Goal: Task Accomplishment & Management: Complete application form

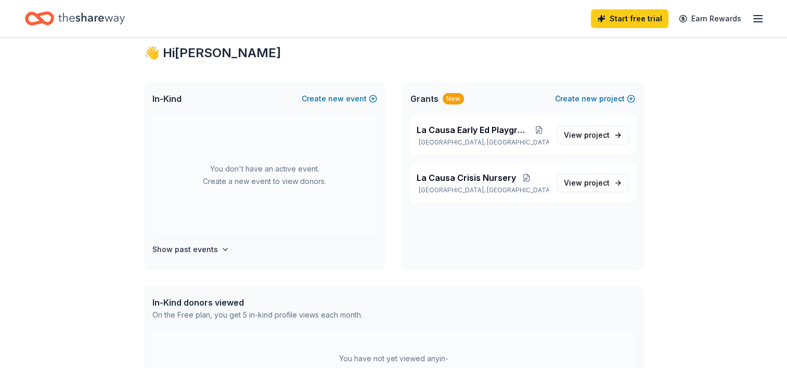
scroll to position [27, 0]
click at [204, 247] on h4 "Show past events" at bounding box center [185, 249] width 66 height 12
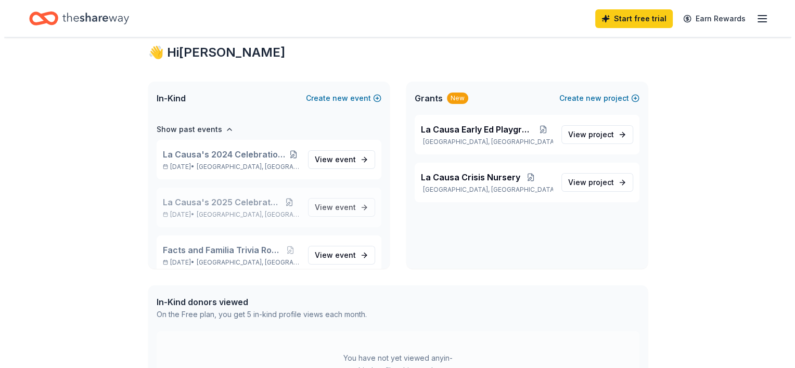
scroll to position [0, 0]
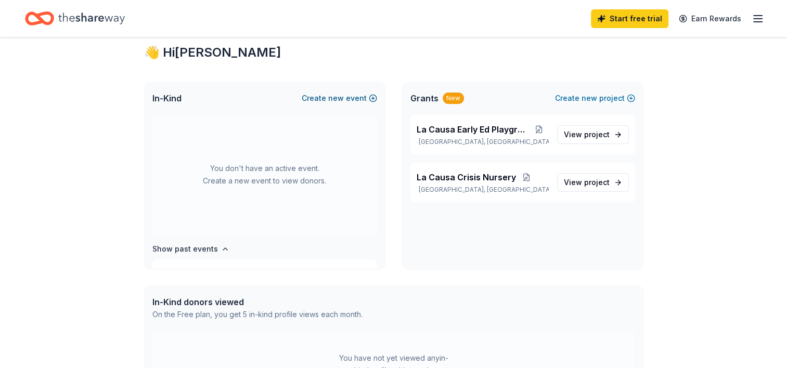
click at [369, 98] on button "Create new event" at bounding box center [339, 98] width 75 height 12
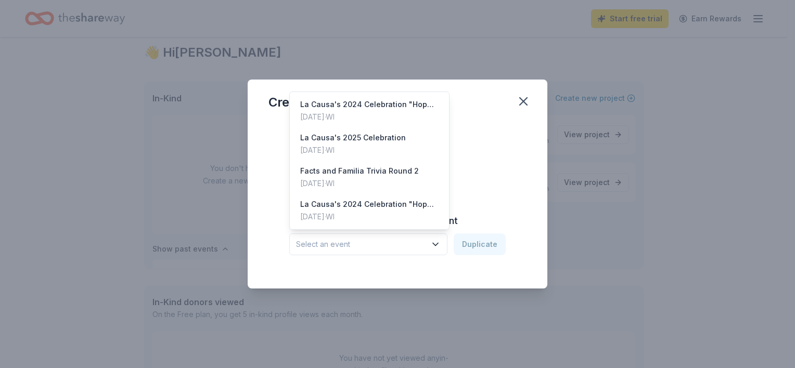
click at [407, 251] on button "Select an event" at bounding box center [368, 245] width 158 height 22
click at [390, 183] on div "Dec 03, 2024 · WI" at bounding box center [359, 183] width 119 height 12
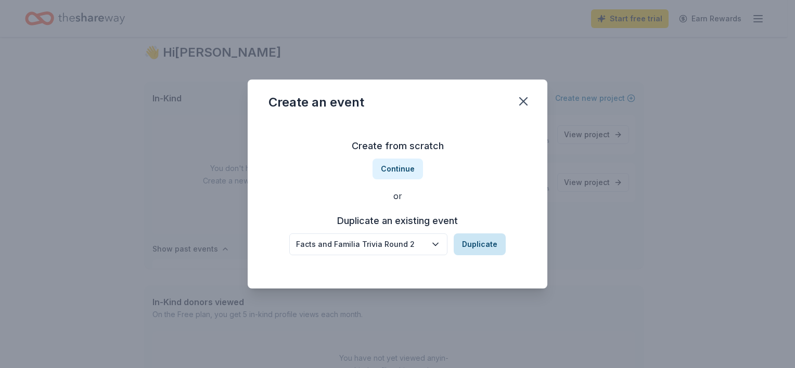
click at [468, 236] on button "Duplicate" at bounding box center [480, 245] width 52 height 22
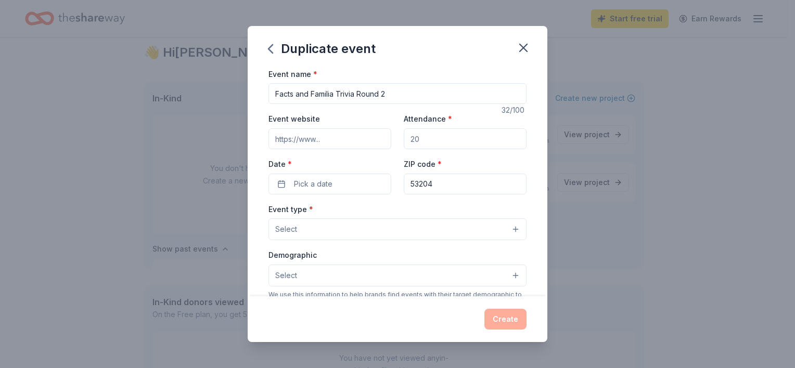
click at [391, 97] on input "Facts and Familia Trivia Round 2" at bounding box center [397, 93] width 258 height 21
type input "Facts and Familia Trivia Round 3"
click at [425, 151] on div "Event website Attendance * Date * Pick a date ZIP code * 53204" at bounding box center [397, 153] width 258 height 82
click at [421, 142] on input "Attendance *" at bounding box center [465, 138] width 123 height 21
type input "75"
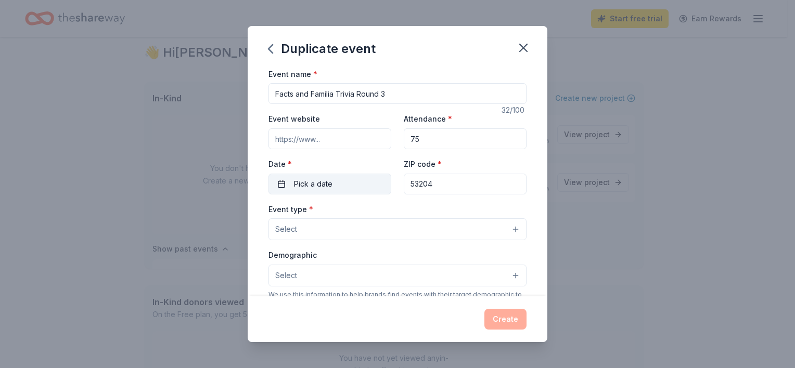
click at [361, 185] on button "Pick a date" at bounding box center [329, 184] width 123 height 21
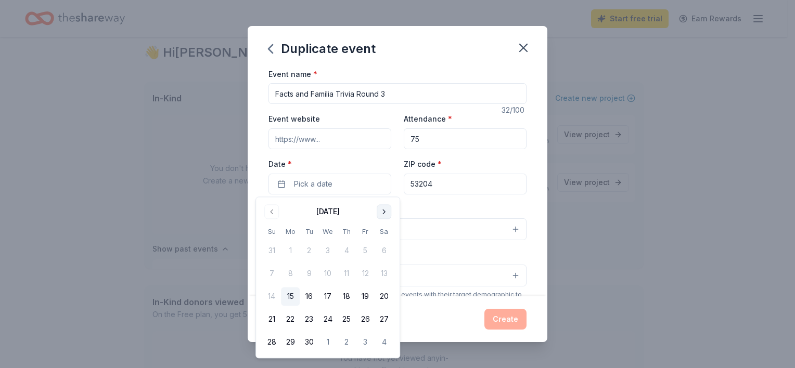
click at [385, 212] on button "Go to next month" at bounding box center [384, 211] width 15 height 15
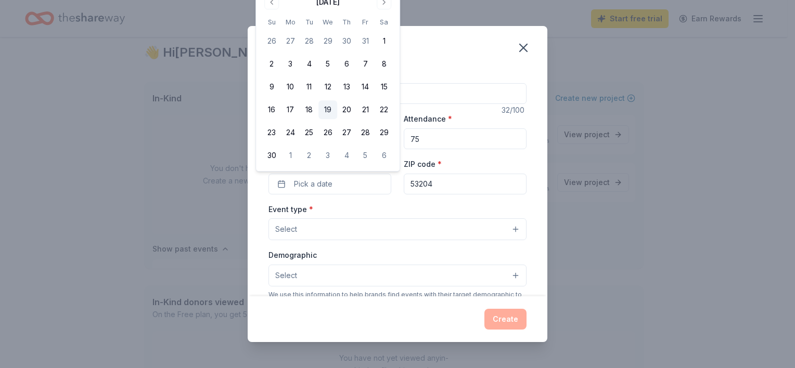
click at [325, 110] on button "19" at bounding box center [327, 109] width 19 height 19
click at [339, 207] on div "Event type * Select" at bounding box center [397, 222] width 258 height 38
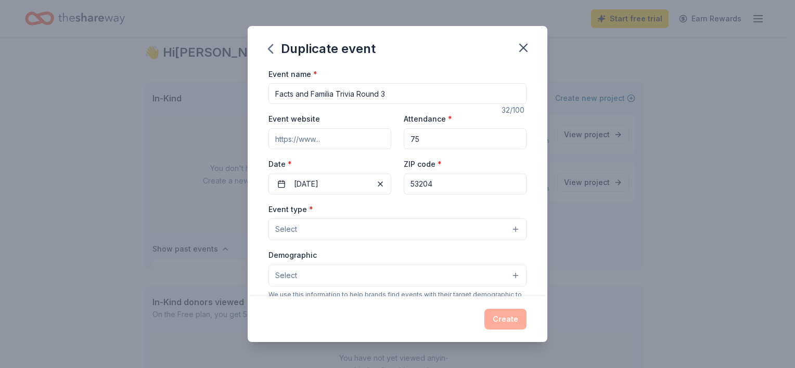
click at [331, 224] on button "Select" at bounding box center [397, 229] width 258 height 22
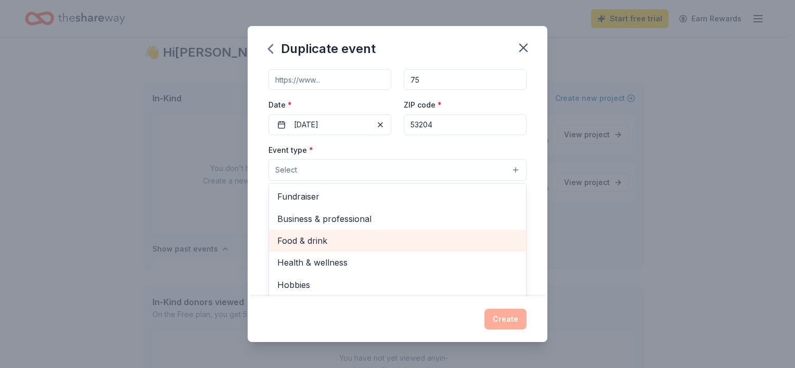
scroll to position [58, 0]
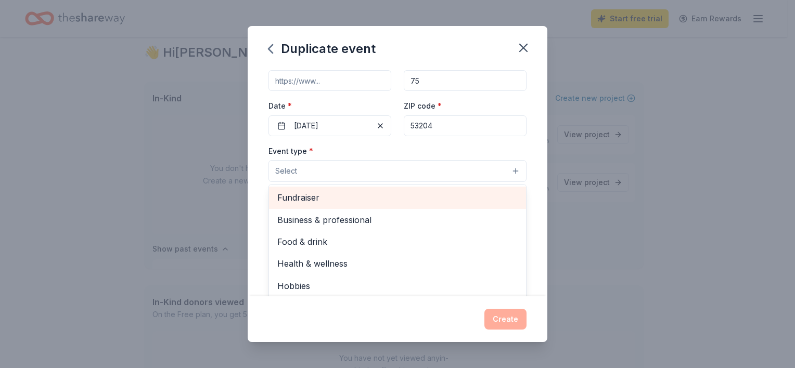
click at [323, 203] on span "Fundraiser" at bounding box center [397, 198] width 240 height 14
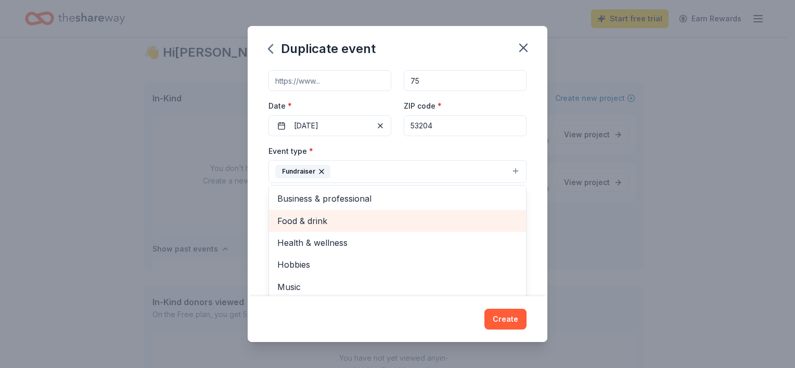
scroll to position [12, 0]
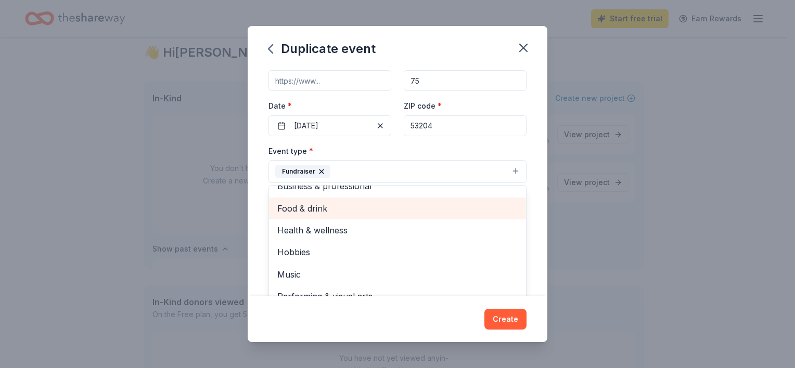
click at [361, 216] on div "Food & drink" at bounding box center [397, 209] width 257 height 22
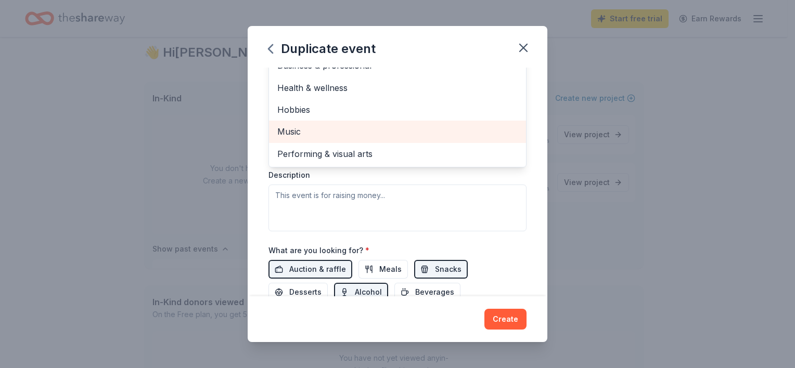
click at [377, 203] on div "Event type * Fundraiser Food & drink Business & professional Health & wellness …" at bounding box center [397, 121] width 258 height 220
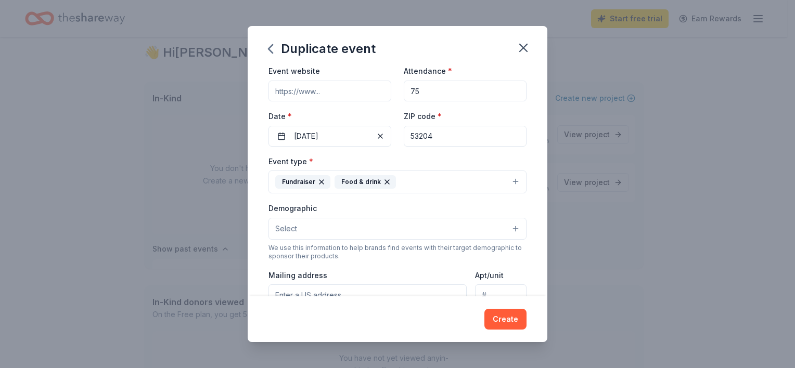
click at [360, 231] on button "Select" at bounding box center [397, 229] width 258 height 22
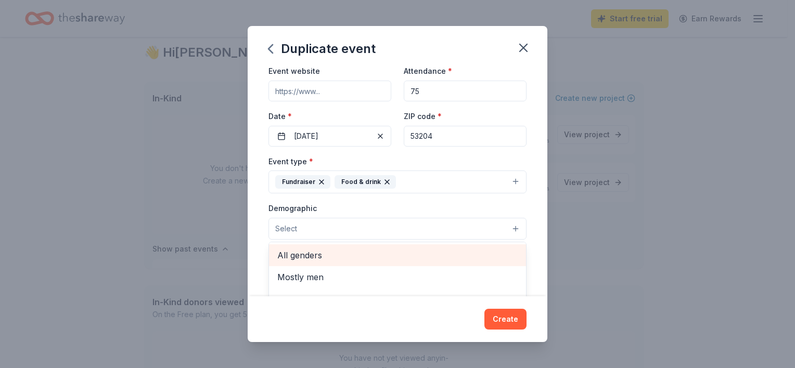
click at [344, 258] on span "All genders" at bounding box center [397, 256] width 240 height 14
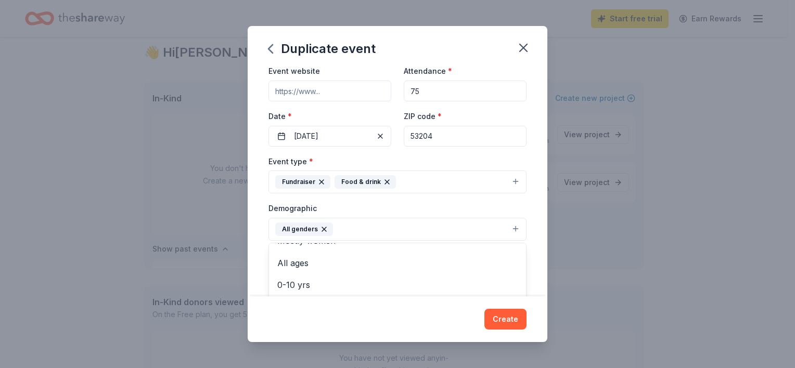
scroll to position [35, 0]
click at [534, 202] on div "Event name * Facts and Familia Trivia Round 3 32 /100 Event website Attendance …" at bounding box center [398, 182] width 300 height 229
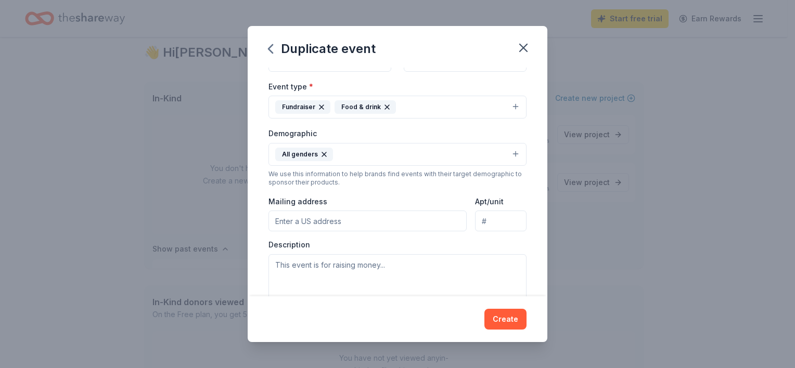
scroll to position [123, 0]
click at [447, 156] on button "All genders" at bounding box center [397, 154] width 258 height 23
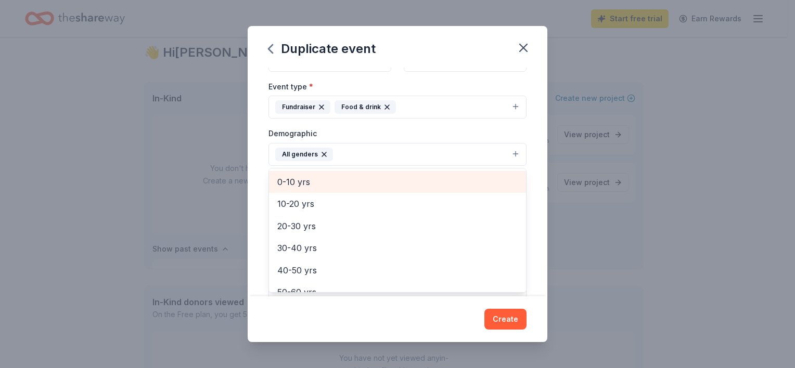
scroll to position [73, 0]
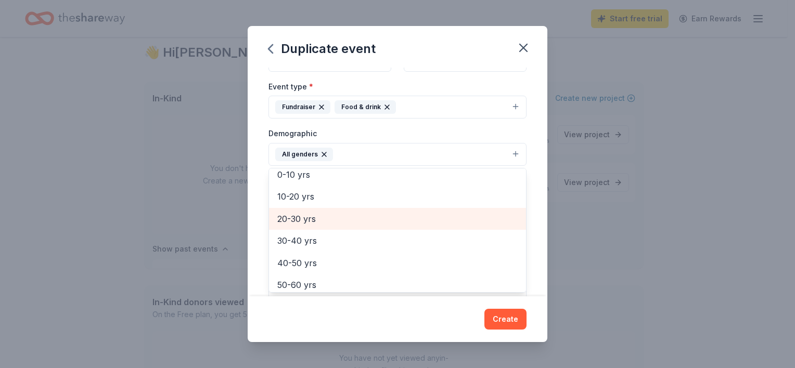
click at [363, 224] on span "20-30 yrs" at bounding box center [397, 219] width 240 height 14
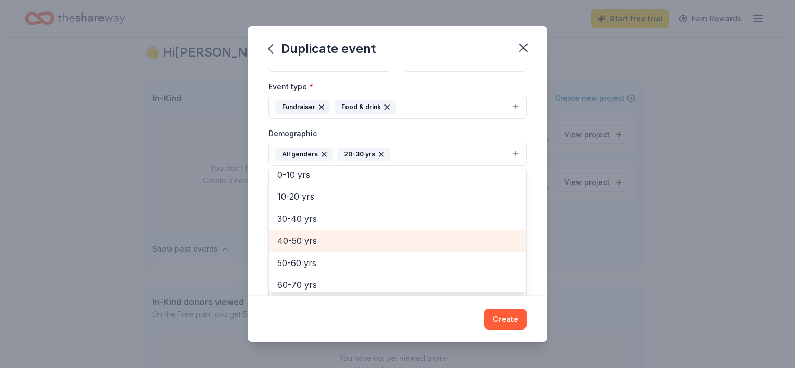
click at [358, 234] on span "40-50 yrs" at bounding box center [397, 241] width 240 height 14
click at [358, 243] on span "50-60 yrs" at bounding box center [397, 241] width 240 height 14
click at [358, 243] on span "60-70 yrs" at bounding box center [397, 241] width 240 height 14
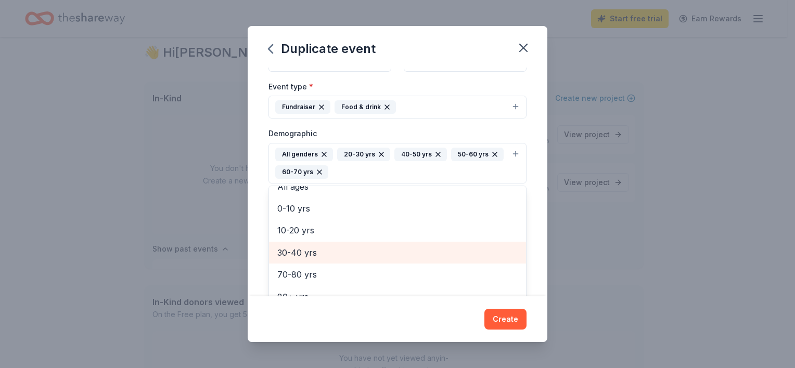
scroll to position [56, 0]
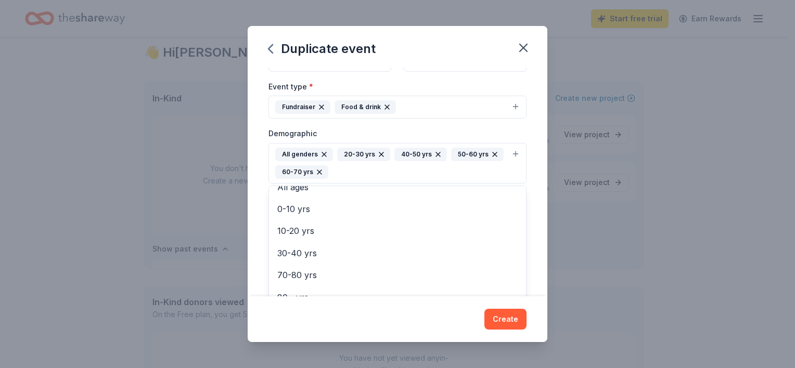
click at [529, 214] on div "Event name * Facts and Familia Trivia Round 3 32 /100 Event website Attendance …" at bounding box center [398, 182] width 300 height 229
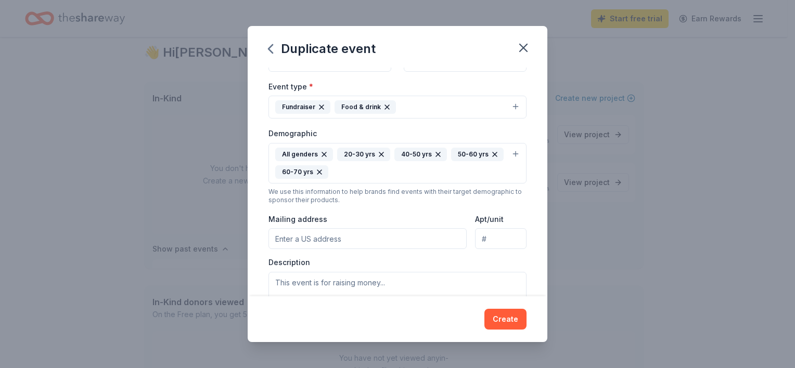
click at [422, 242] on input "Mailing address" at bounding box center [367, 238] width 198 height 21
type input "413 W. Scott Street, Milwaukee, WI 53204"
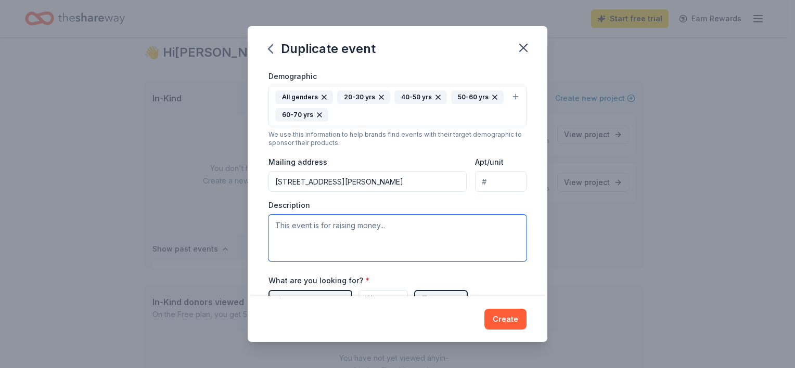
click at [368, 239] on textarea at bounding box center [397, 238] width 258 height 47
click at [364, 224] on textarea "This Trivia night fundraisers" at bounding box center [397, 238] width 258 height 47
drag, startPoint x: 364, startPoint y: 224, endPoint x: 354, endPoint y: 226, distance: 10.2
click at [354, 226] on textarea "This Trivia night fundraisers" at bounding box center [397, 238] width 258 height 47
click at [382, 224] on textarea "This Trivia night fundraiser" at bounding box center [397, 238] width 258 height 47
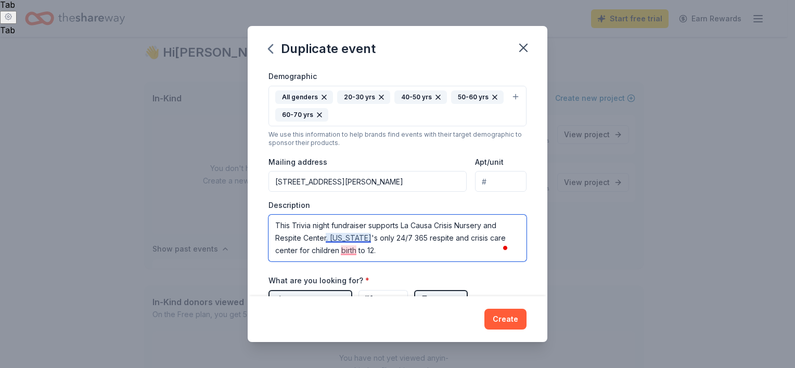
click at [361, 239] on textarea "This Trivia night fundraiser supports La Causa Crisis Nursery and Respite Cente…" at bounding box center [397, 238] width 258 height 47
click at [347, 243] on textarea "This Trivia night fundraiser supports La Causa Crisis Nursery and Respite Cente…" at bounding box center [397, 238] width 258 height 47
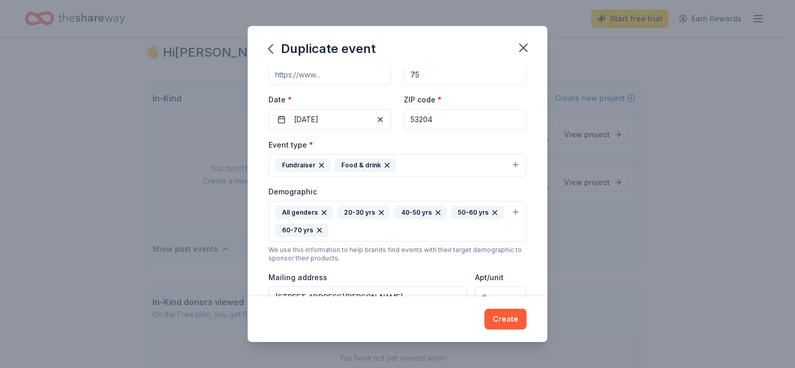
scroll to position [0, 0]
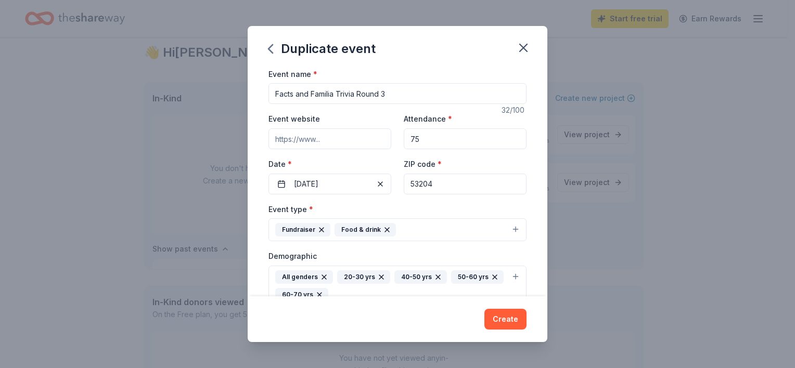
type textarea "This Trivia night fundraiser supports La Causa Crisis Nursery and Respite Cente…"
click at [330, 145] on input "Event website" at bounding box center [329, 138] width 123 height 21
paste input "https://onecau.se/familia2025"
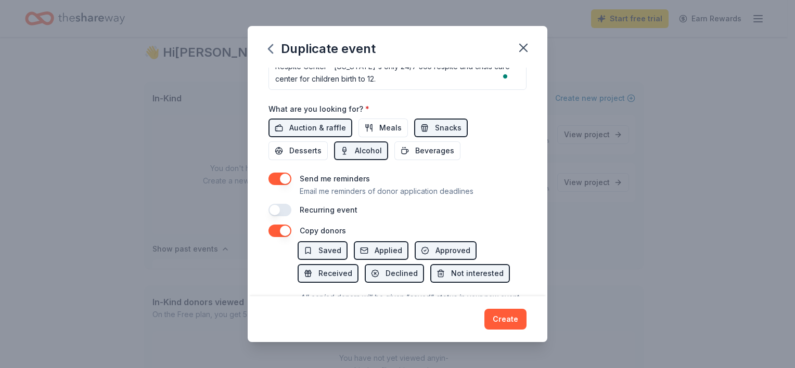
scroll to position [353, 0]
type input "https://onecau.se/familia2025"
click at [314, 152] on span "Desserts" at bounding box center [305, 150] width 32 height 12
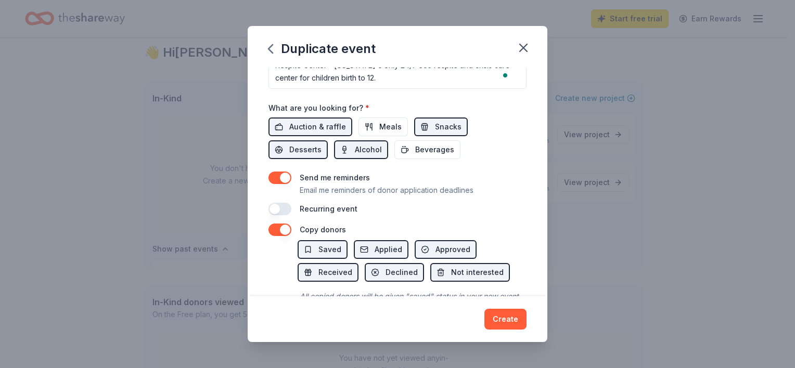
click at [275, 210] on button "button" at bounding box center [279, 209] width 23 height 12
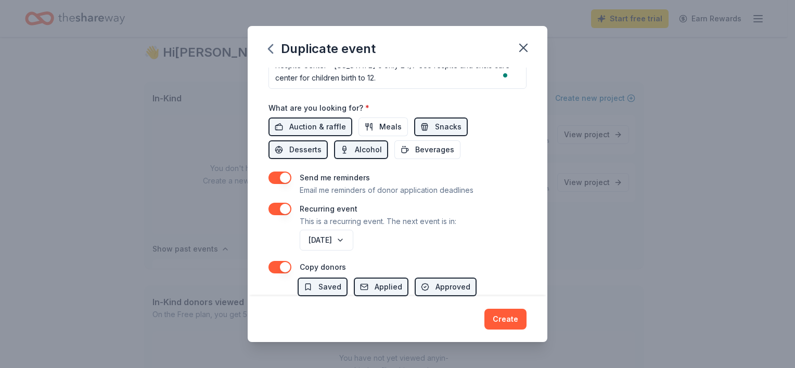
click at [416, 223] on p "This is a recurring event. The next event is in:" at bounding box center [378, 221] width 157 height 12
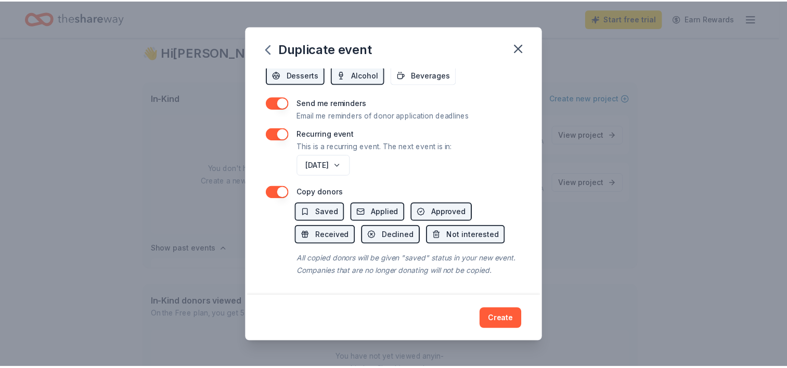
scroll to position [439, 0]
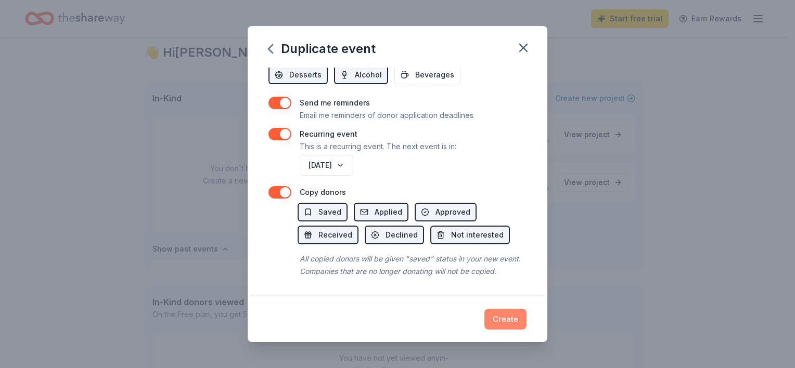
click at [513, 313] on button "Create" at bounding box center [505, 319] width 42 height 21
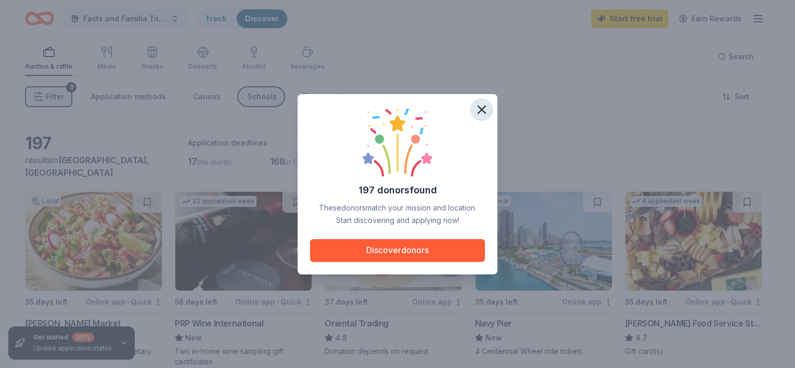
click at [490, 110] on button "button" at bounding box center [481, 109] width 23 height 23
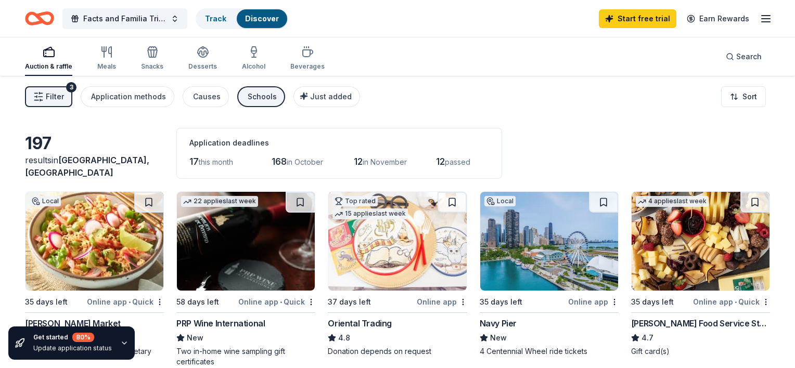
click at [482, 110] on div at bounding box center [397, 184] width 795 height 368
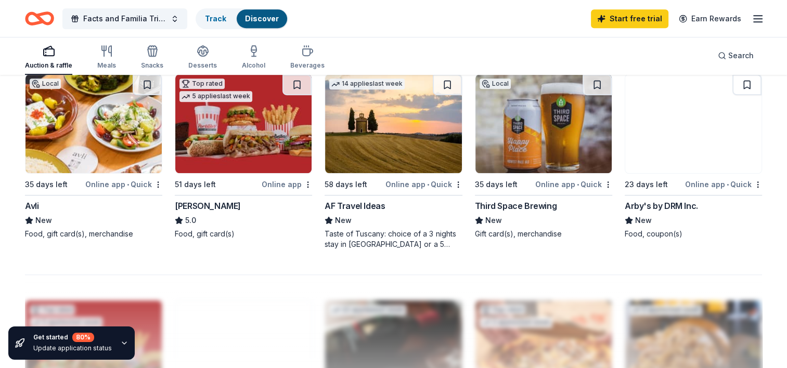
scroll to position [703, 0]
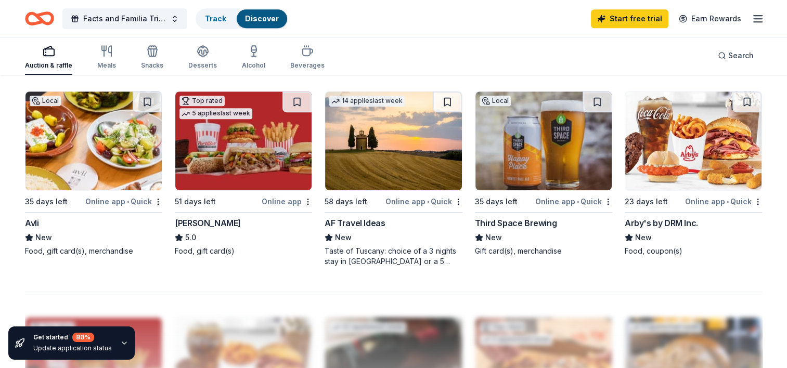
click at [508, 219] on div "Third Space Brewing" at bounding box center [516, 223] width 82 height 12
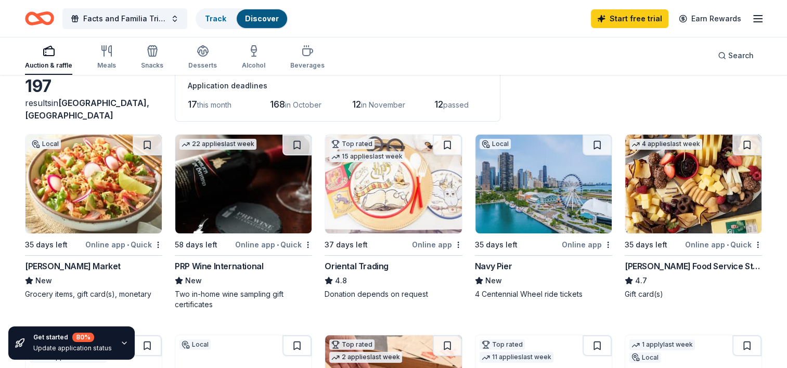
scroll to position [54, 0]
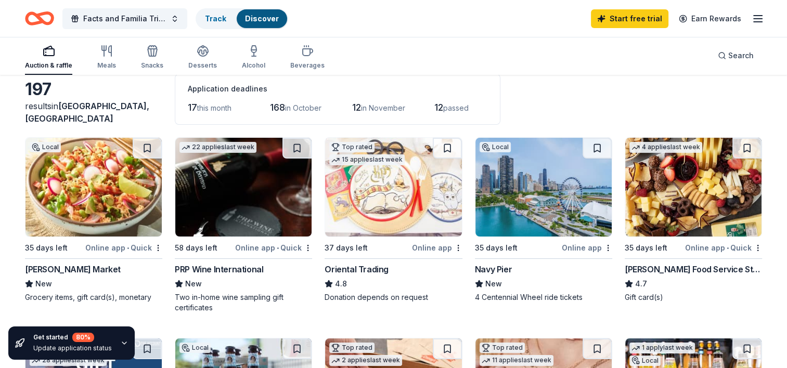
click at [680, 191] on img at bounding box center [693, 187] width 136 height 99
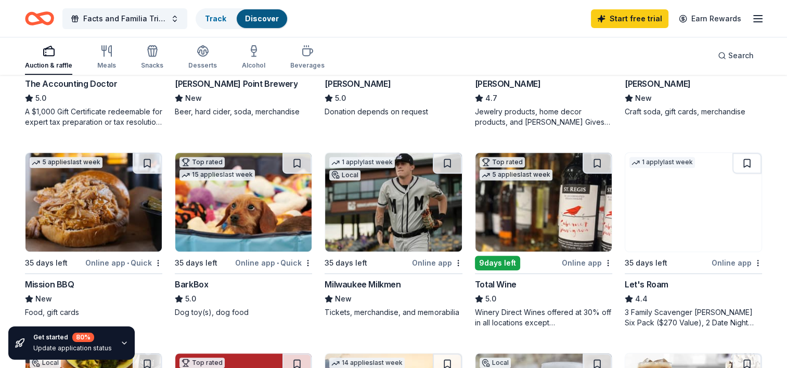
scroll to position [441, 0]
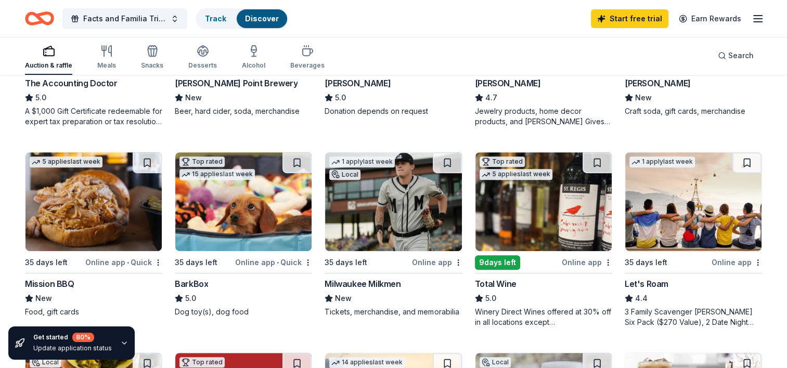
click at [258, 222] on img at bounding box center [243, 201] width 136 height 99
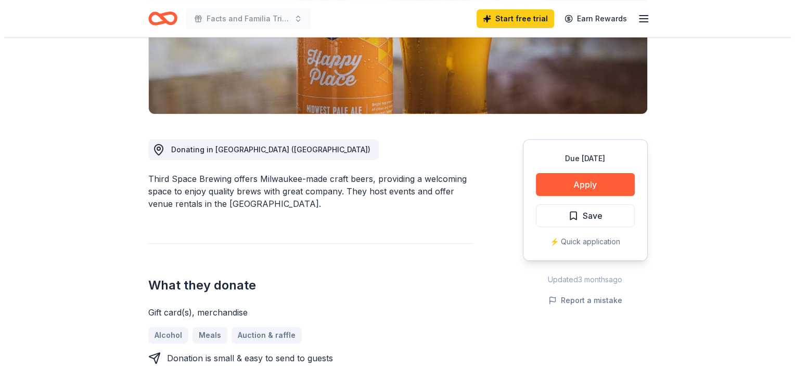
scroll to position [204, 0]
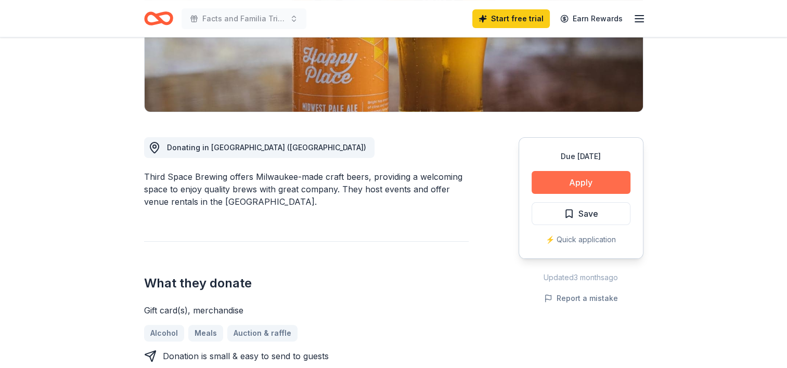
click at [577, 179] on button "Apply" at bounding box center [581, 182] width 99 height 23
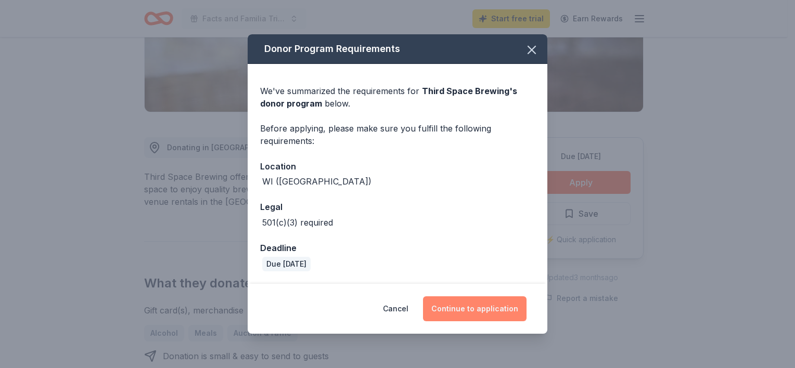
click at [443, 300] on button "Continue to application" at bounding box center [474, 308] width 103 height 25
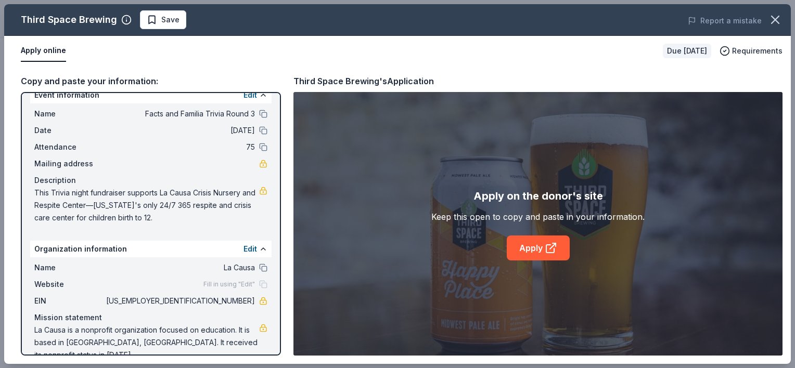
scroll to position [21, 0]
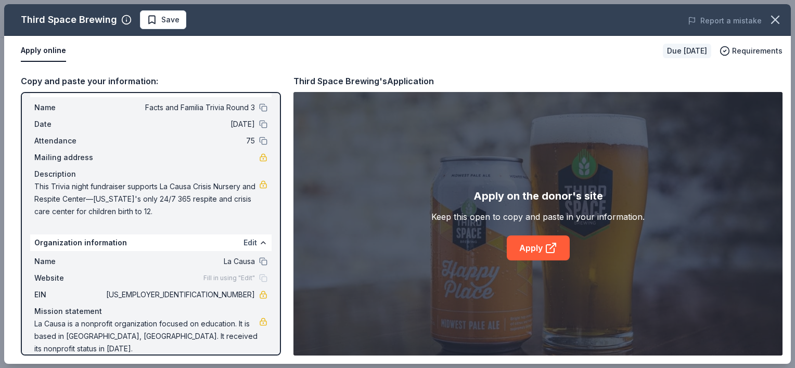
click at [245, 241] on button "Edit" at bounding box center [250, 243] width 14 height 12
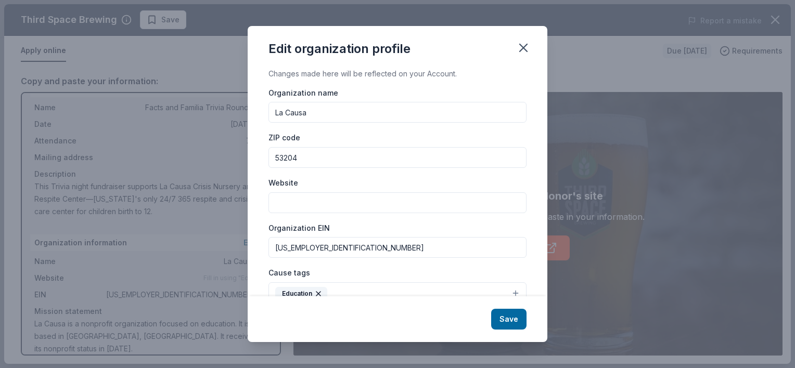
click at [354, 200] on input "Website" at bounding box center [397, 202] width 258 height 21
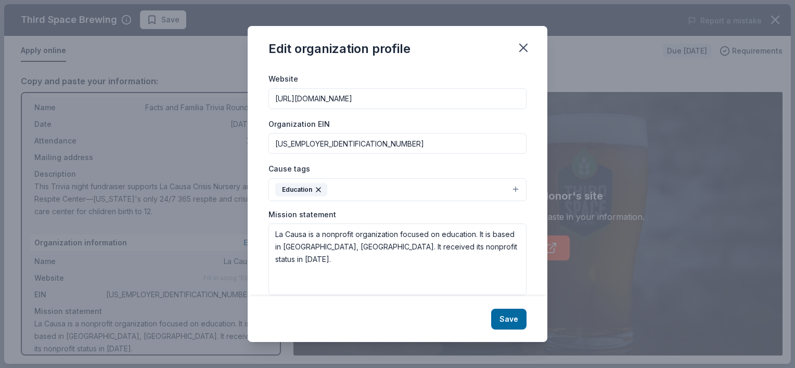
scroll to position [109, 0]
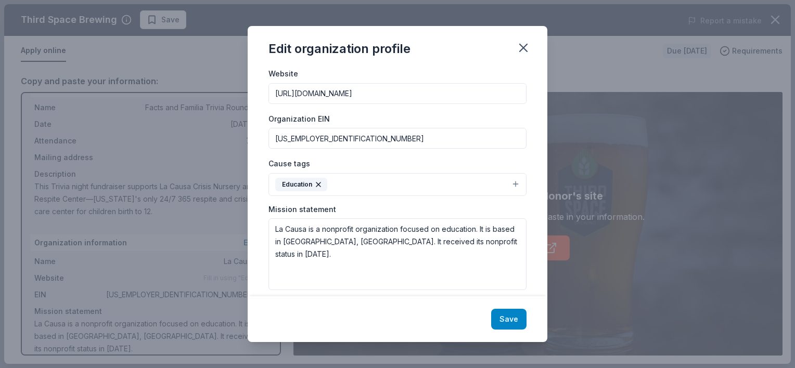
type input "[URL][DOMAIN_NAME]"
click at [513, 316] on button "Save" at bounding box center [508, 319] width 35 height 21
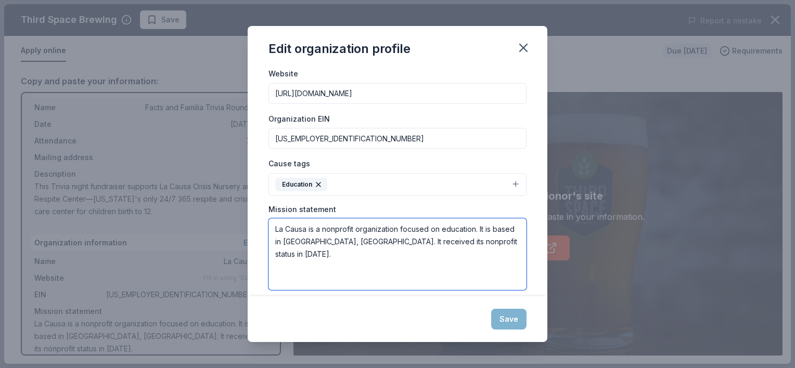
click at [393, 260] on textarea "La Causa is a nonprofit organization focused on education. It is based in Milwa…" at bounding box center [397, 254] width 258 height 72
click at [489, 241] on textarea "La Causa is a nonprofit organization focused on education. It is based in Milwa…" at bounding box center [397, 254] width 258 height 72
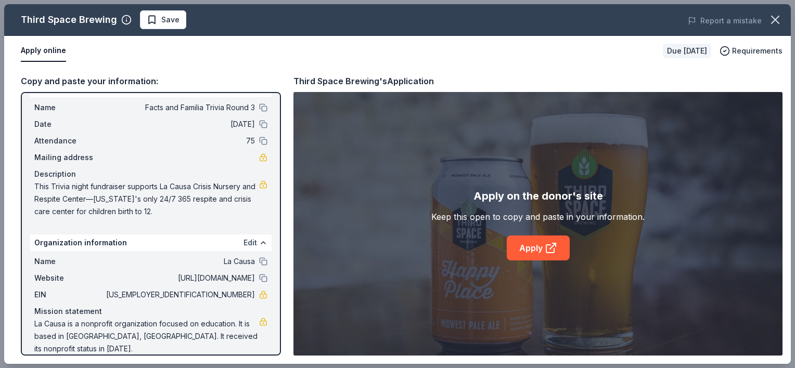
click at [243, 241] on button "Edit" at bounding box center [250, 243] width 14 height 12
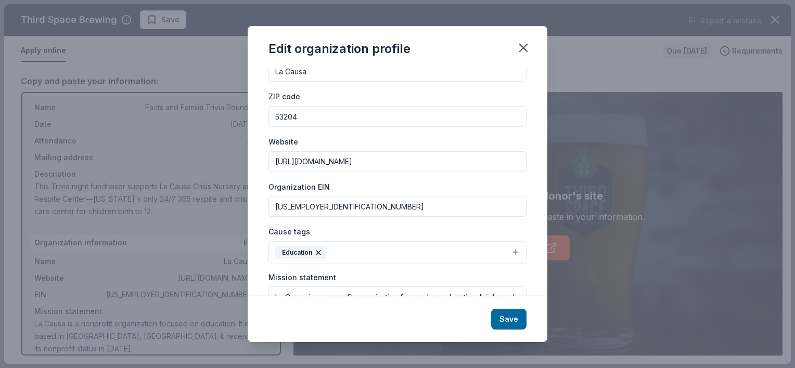
scroll to position [42, 0]
click at [349, 252] on button "Education" at bounding box center [397, 252] width 258 height 23
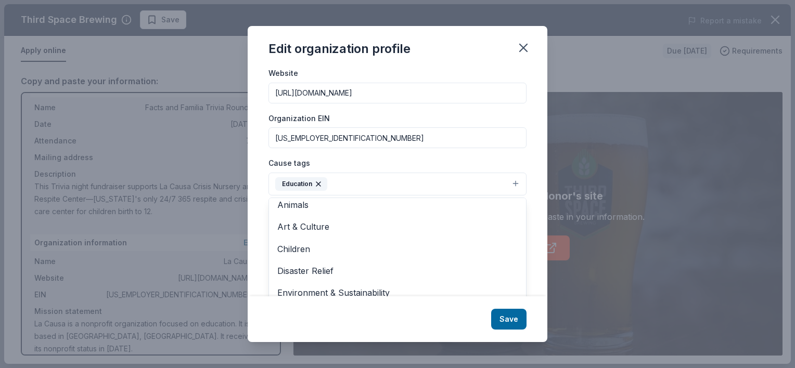
scroll to position [0, 0]
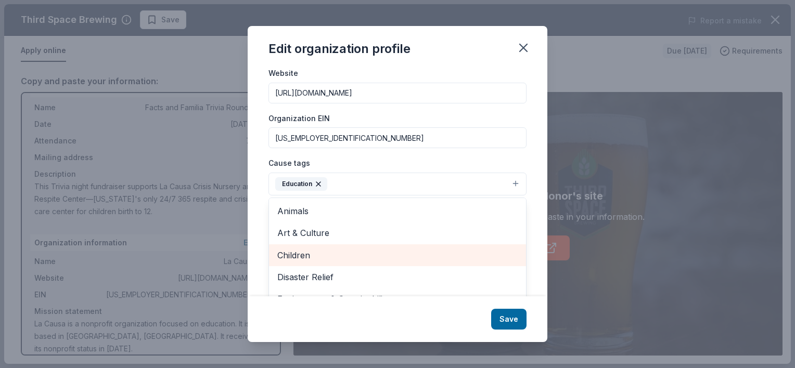
click at [318, 256] on span "Children" at bounding box center [397, 256] width 240 height 14
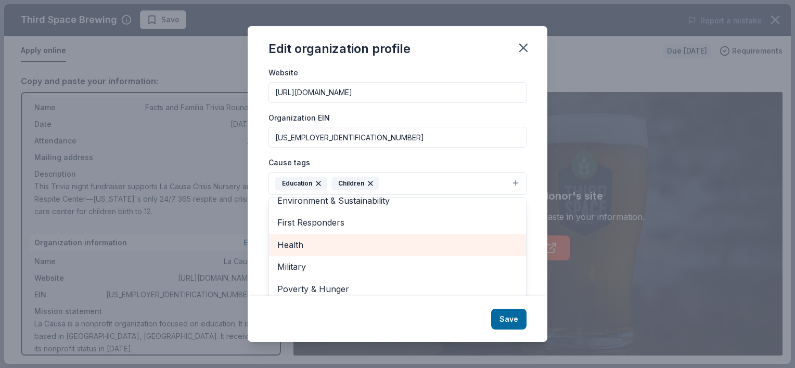
scroll to position [100, 0]
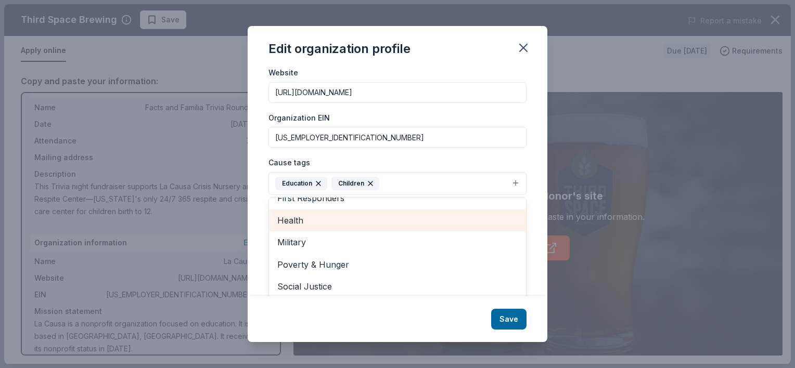
click at [295, 226] on span "Health" at bounding box center [397, 221] width 240 height 14
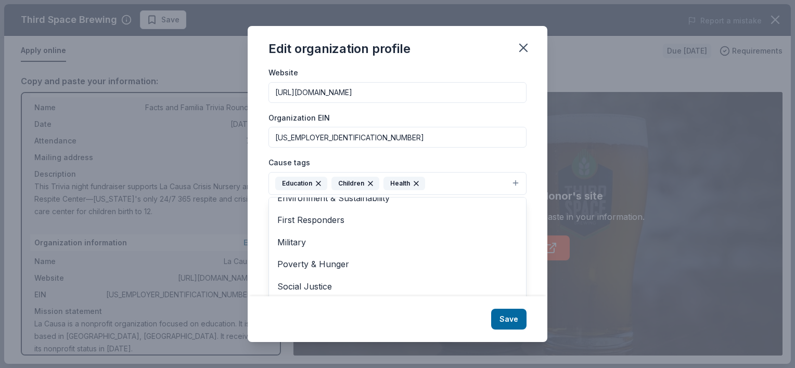
click at [499, 317] on div "Edit organization profile Changes made here will be reflected on your Account. …" at bounding box center [398, 184] width 300 height 316
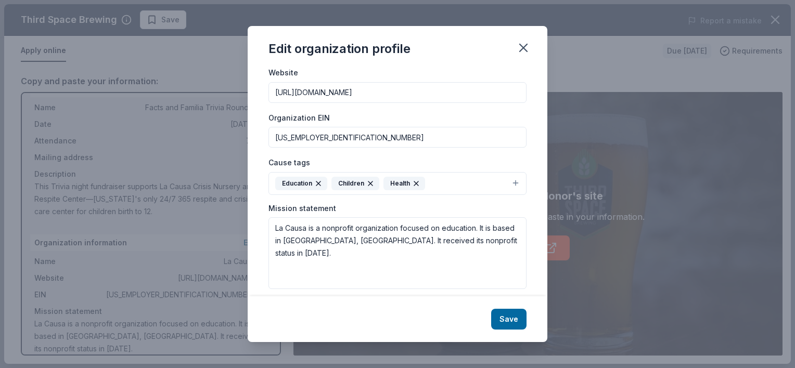
scroll to position [119, 0]
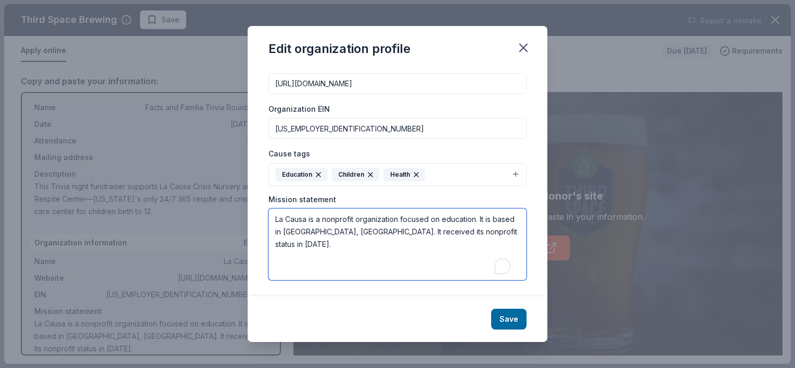
click at [368, 234] on textarea "La Causa is a nonprofit organization focused on education. It is based in Milwa…" at bounding box center [397, 245] width 258 height 72
drag, startPoint x: 495, startPoint y: 232, endPoint x: 275, endPoint y: 213, distance: 220.8
click at [275, 213] on textarea "La Causa is a nonprofit organization focused on education. It is based in Milwa…" at bounding box center [397, 245] width 258 height 72
paste textarea "Our mission is to provide children, youth and families with quality, comprehens…"
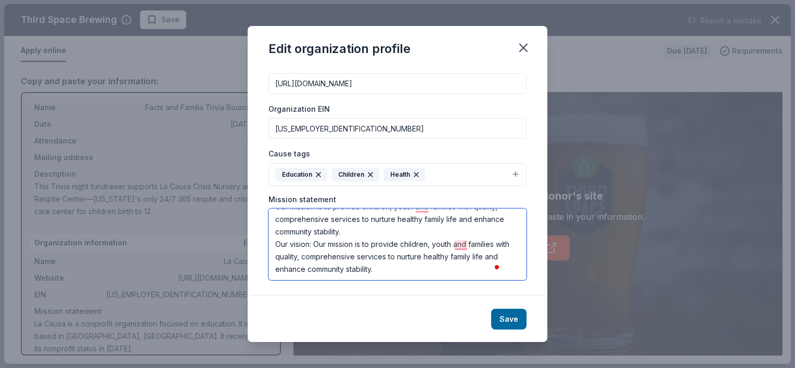
scroll to position [12, 0]
drag, startPoint x: 410, startPoint y: 274, endPoint x: 315, endPoint y: 243, distance: 100.0
click at [315, 243] on textarea "Our mission is to provide children, youth and families with quality, comprehens…" at bounding box center [397, 245] width 258 height 72
paste textarea "Where stable communities and healthy families have the resources and opportunit…"
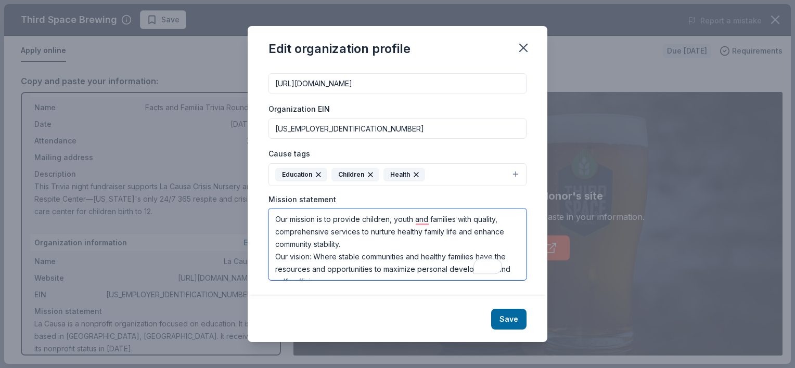
scroll to position [102, 0]
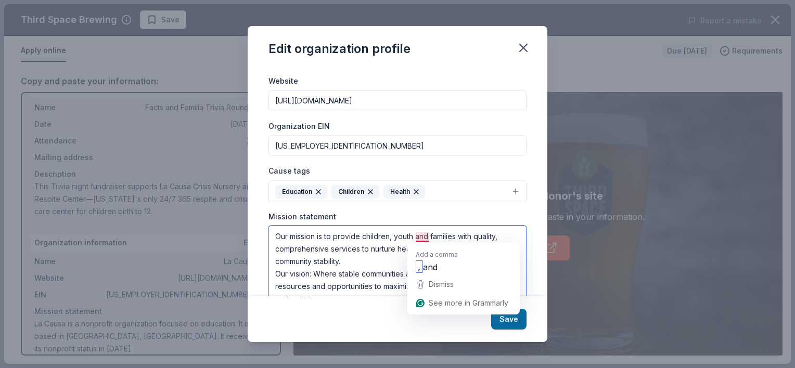
click at [412, 235] on textarea "Our mission is to provide children, youth and families with quality, comprehens…" at bounding box center [397, 262] width 258 height 72
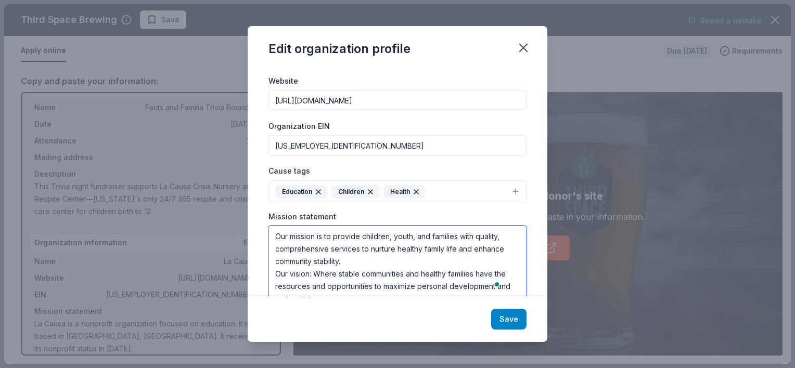
type textarea "Our mission is to provide children, youth, and families with quality, comprehen…"
click at [504, 314] on button "Save" at bounding box center [508, 319] width 35 height 21
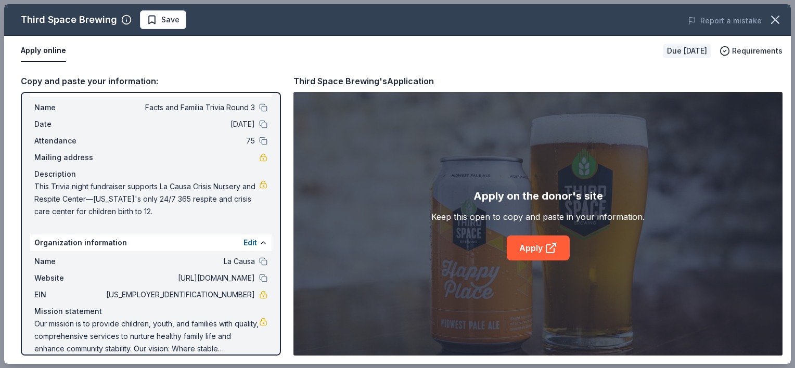
click at [510, 325] on div "Apply on the donor's site Keep this open to copy and paste in your information.…" at bounding box center [537, 224] width 489 height 264
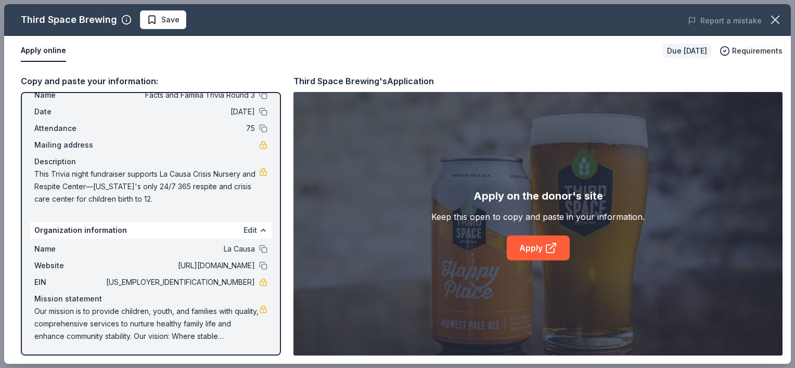
click at [245, 229] on button "Edit" at bounding box center [250, 230] width 14 height 12
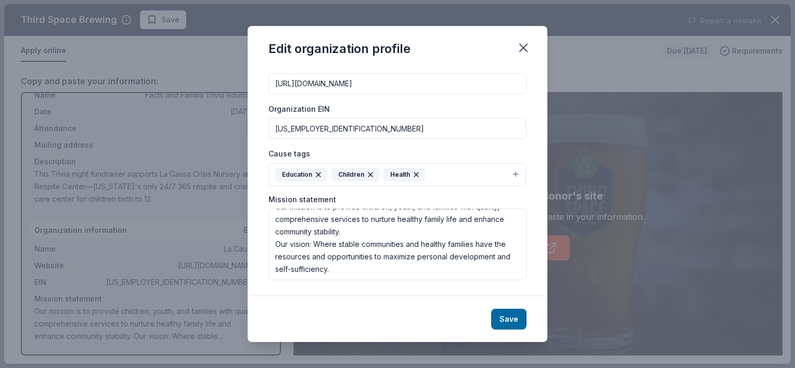
scroll to position [0, 0]
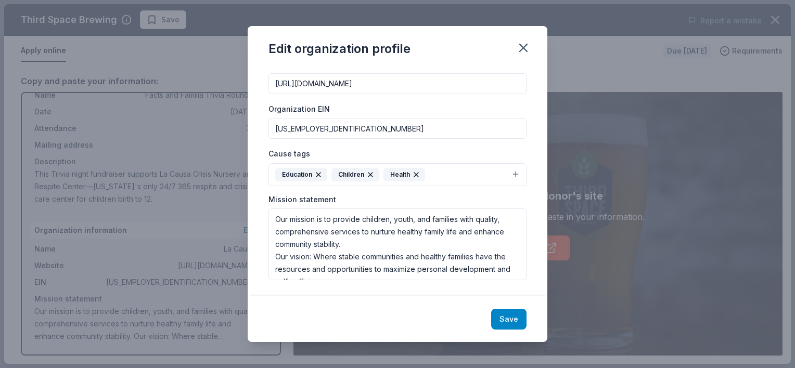
click at [508, 325] on button "Save" at bounding box center [508, 319] width 35 height 21
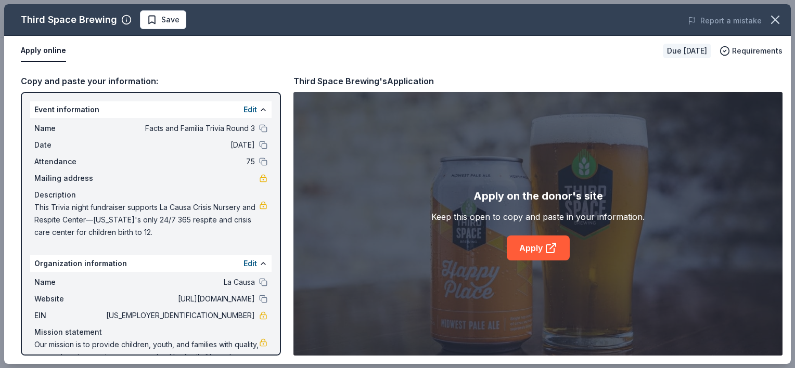
scroll to position [33, 0]
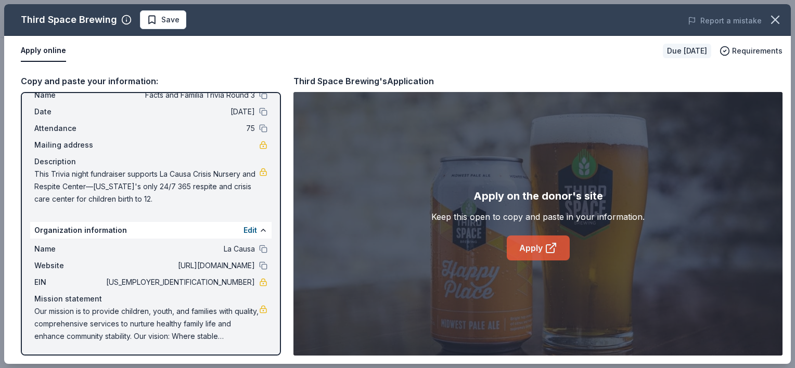
click at [536, 250] on link "Apply" at bounding box center [538, 248] width 63 height 25
click at [246, 229] on button "Edit" at bounding box center [250, 230] width 14 height 12
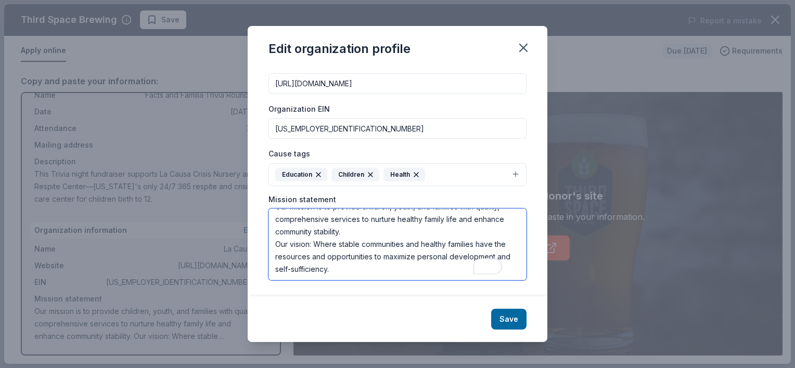
scroll to position [0, 0]
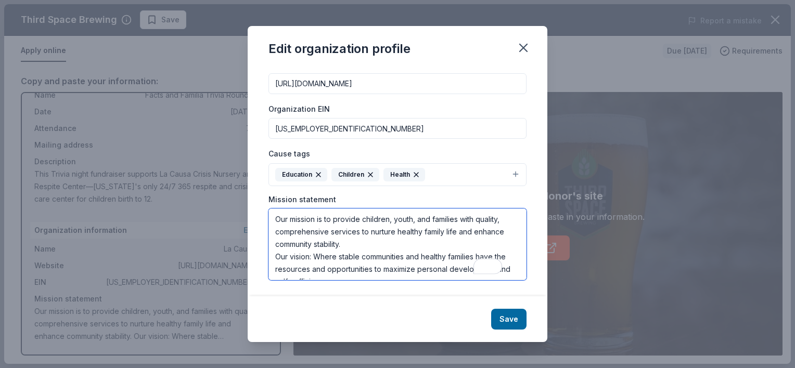
drag, startPoint x: 408, startPoint y: 269, endPoint x: 274, endPoint y: 209, distance: 146.6
click at [274, 209] on textarea "Our mission is to provide children, youth, and families with quality, comprehen…" at bounding box center [397, 245] width 258 height 72
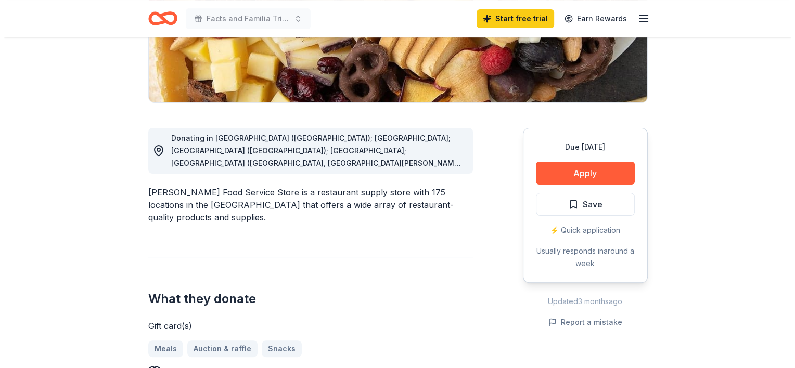
scroll to position [233, 0]
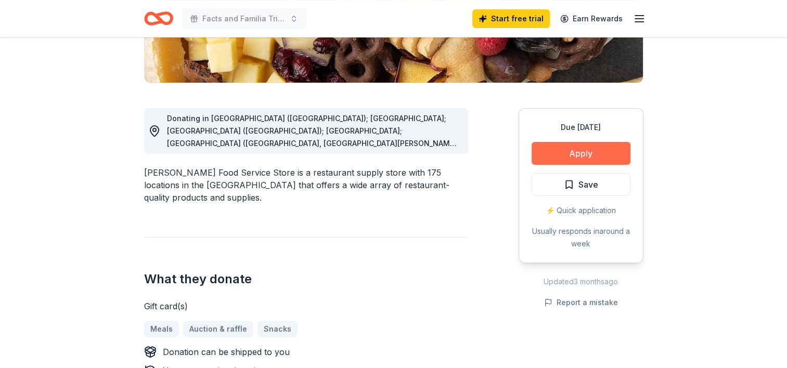
click at [562, 147] on button "Apply" at bounding box center [581, 153] width 99 height 23
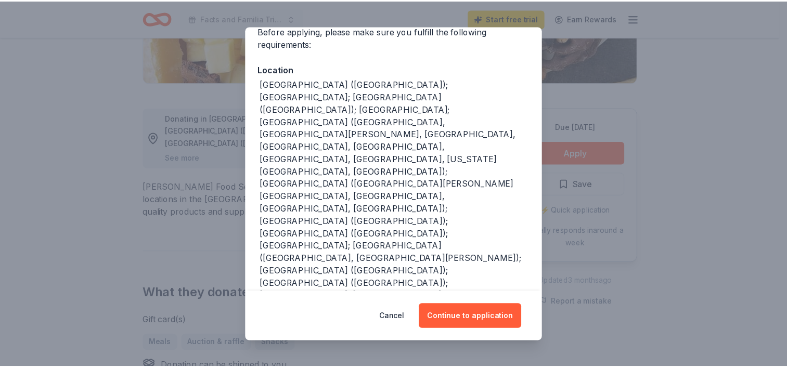
scroll to position [86, 0]
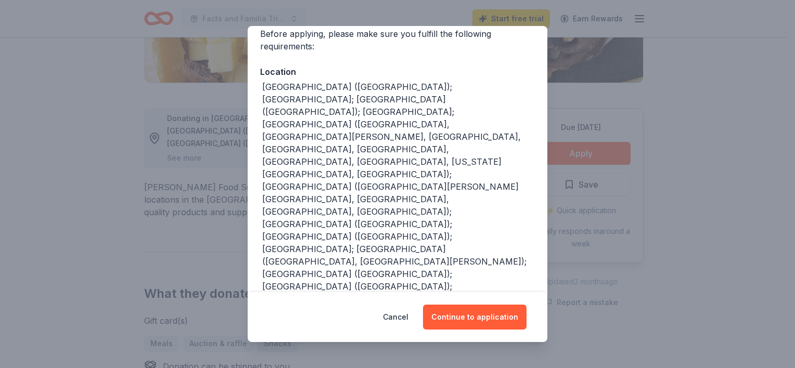
click at [654, 127] on div "Donor Program Requirements We've summarized the requirements for Gordon Food Se…" at bounding box center [397, 184] width 795 height 368
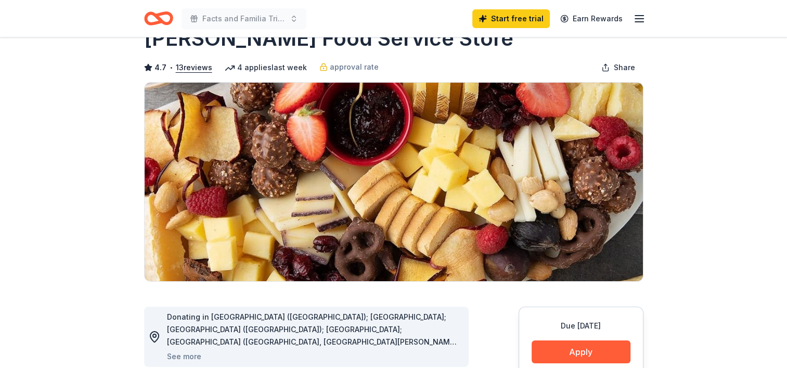
scroll to position [0, 0]
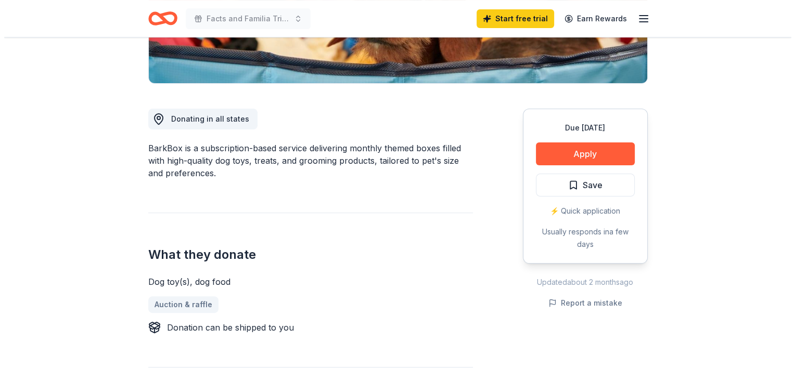
scroll to position [237, 0]
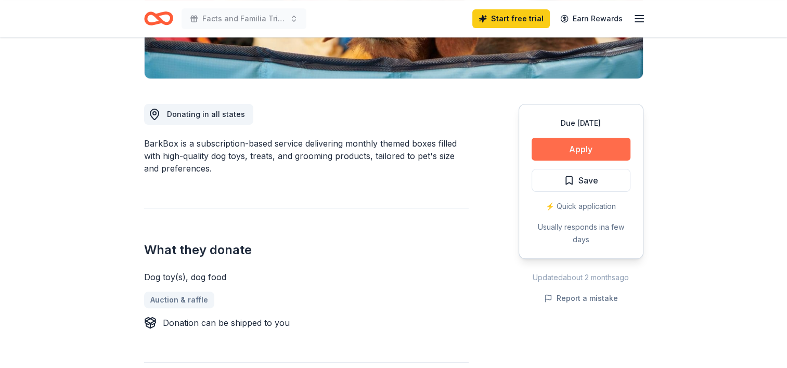
click at [539, 152] on button "Apply" at bounding box center [581, 149] width 99 height 23
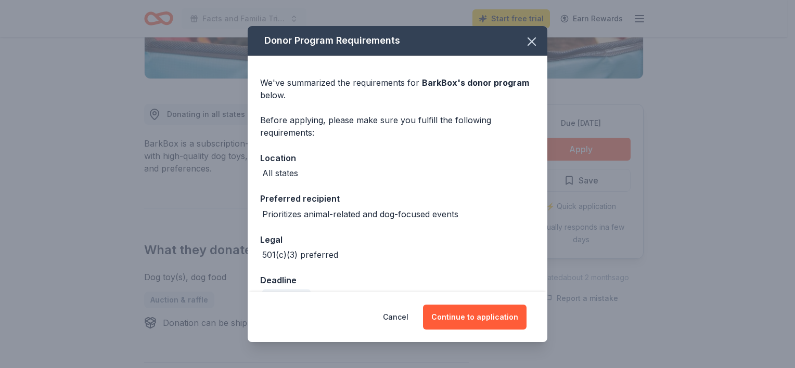
scroll to position [23, 0]
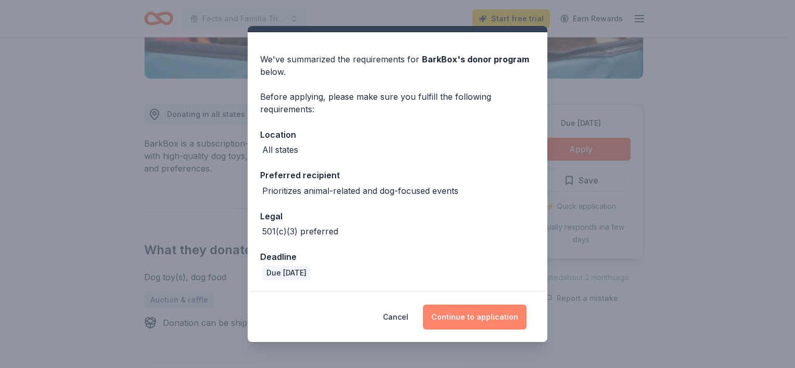
click at [483, 315] on button "Continue to application" at bounding box center [474, 317] width 103 height 25
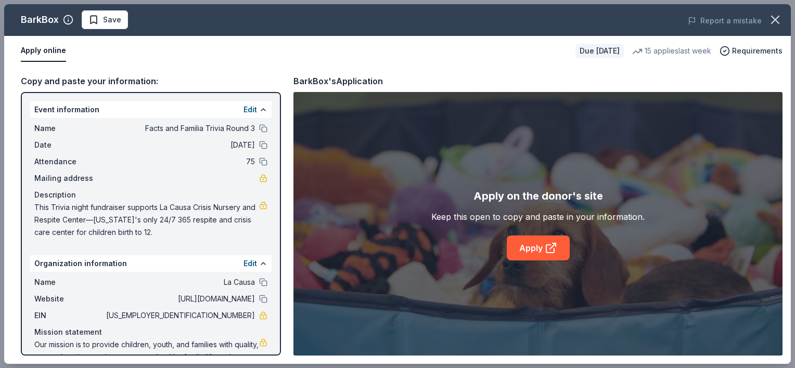
scroll to position [33, 0]
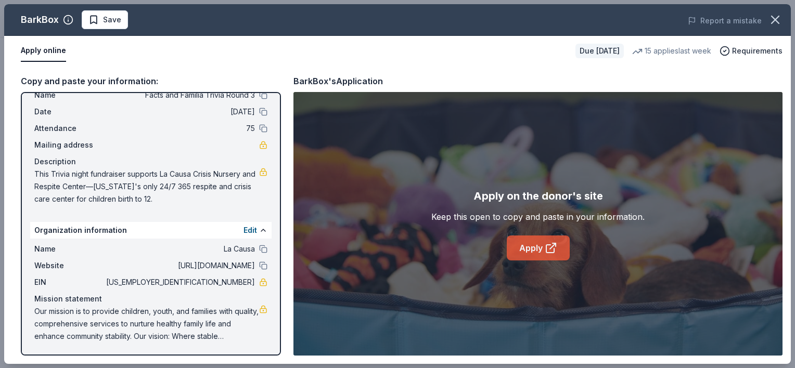
click at [520, 253] on link "Apply" at bounding box center [538, 248] width 63 height 25
